Goal: Obtain resource: Obtain resource

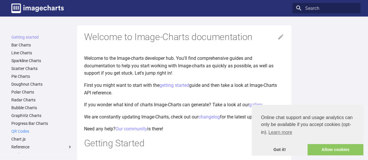
click at [27, 130] on link "QR Codes" at bounding box center [41, 131] width 61 height 5
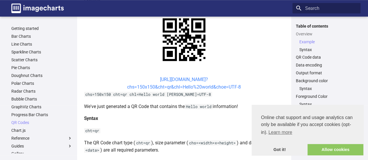
scroll to position [145, 0]
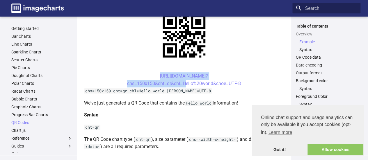
drag, startPoint x: 146, startPoint y: 74, endPoint x: 182, endPoint y: 87, distance: 38.7
copy link "https://image-charts.com/chart? chs=150x150&cht=qr&chl="
drag, startPoint x: 177, startPoint y: 81, endPoint x: 130, endPoint y: 69, distance: 49.2
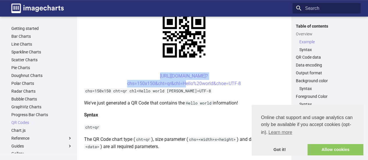
click at [119, 83] on center "https://image-charts.com/chart? chs=150x150&cht=qr&chl=Hello%20world&choe=UTF-8" at bounding box center [184, 79] width 200 height 15
drag, startPoint x: 123, startPoint y: 84, endPoint x: 182, endPoint y: 86, distance: 59.3
click at [182, 86] on center "https://image-charts.com/chart? chs=150x150&cht=qr&chl=Hello%20world&choe=UTF-8" at bounding box center [184, 79] width 200 height 15
copy link "chs=150x150&cht=qr&chl="
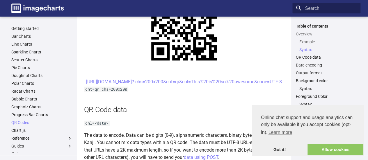
scroll to position [320, 0]
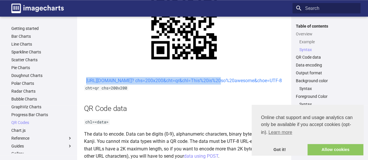
drag, startPoint x: 143, startPoint y: 81, endPoint x: 165, endPoint y: 88, distance: 23.4
click at [165, 85] on center "https://image-charts.com/chart? chs=200x200&cht=qr&chl=This%20is%20so%20awesome…" at bounding box center [184, 81] width 200 height 8
copy link "https://image-charts.com/chart? chs=200x200&cht=qr&chl="
